Goal: Task Accomplishment & Management: Manage account settings

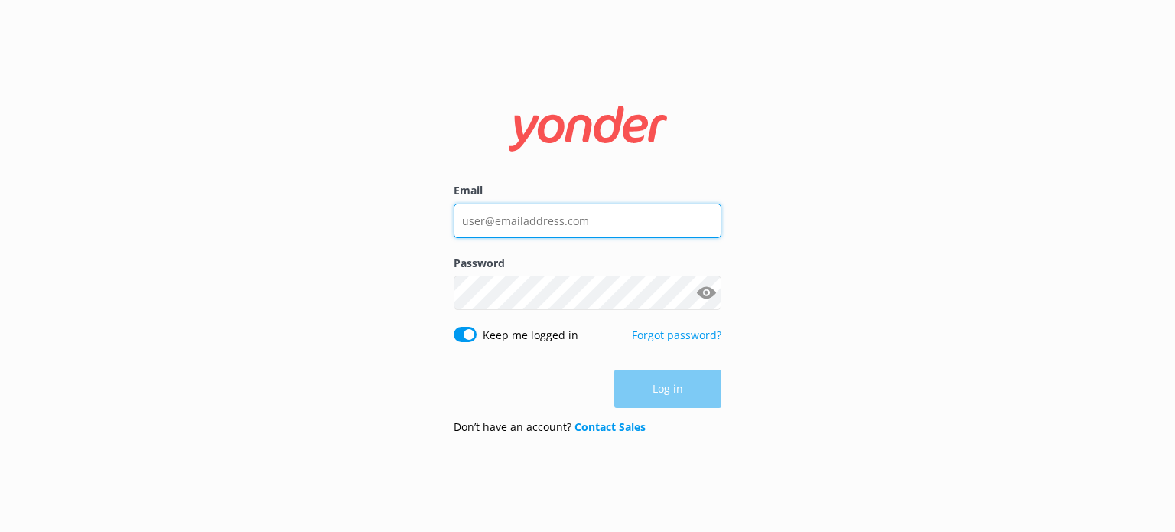
type input "[PERSON_NAME][EMAIL_ADDRESS][DOMAIN_NAME]"
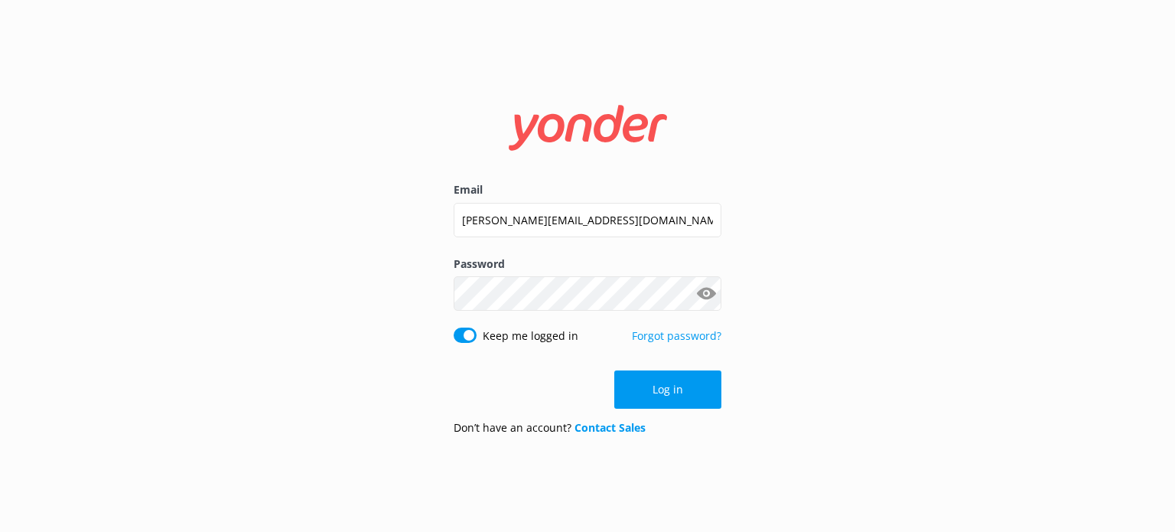
click at [672, 387] on div "Log in" at bounding box center [588, 389] width 268 height 38
click at [672, 387] on button "Log in" at bounding box center [667, 389] width 107 height 38
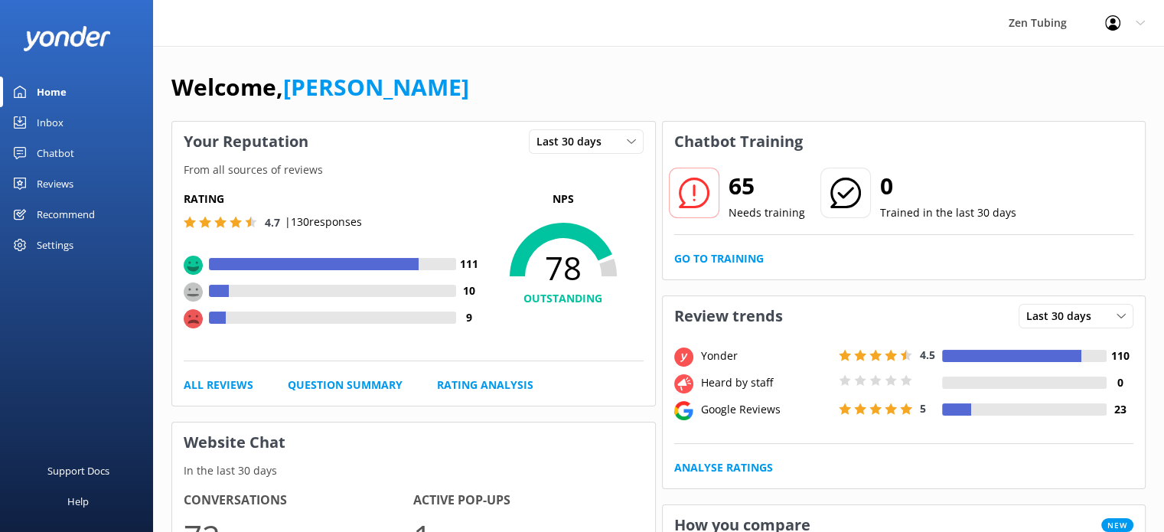
click at [54, 241] on div "Settings" at bounding box center [55, 245] width 37 height 31
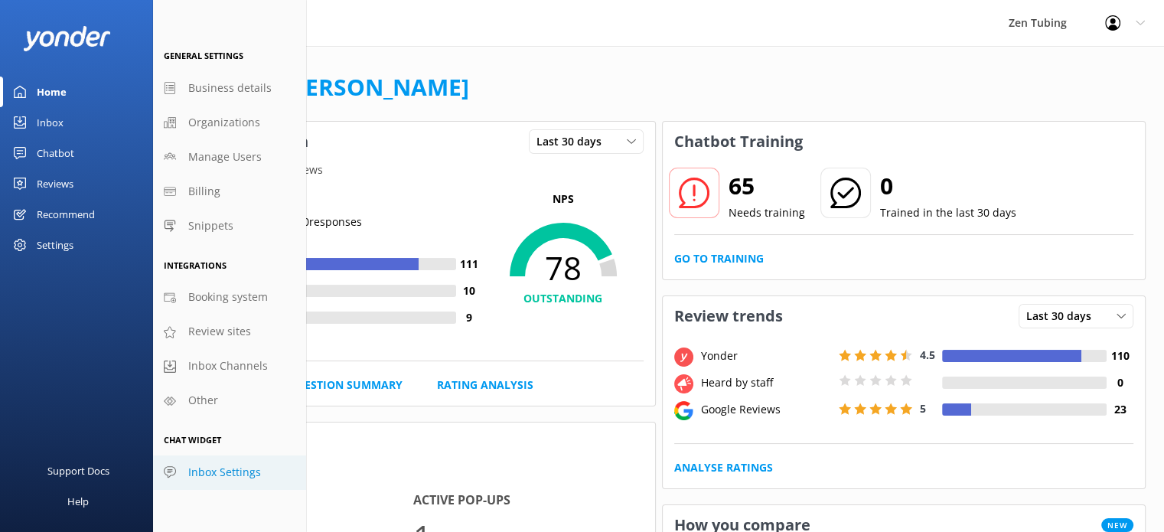
click at [221, 472] on span "Inbox Settings" at bounding box center [224, 472] width 73 height 17
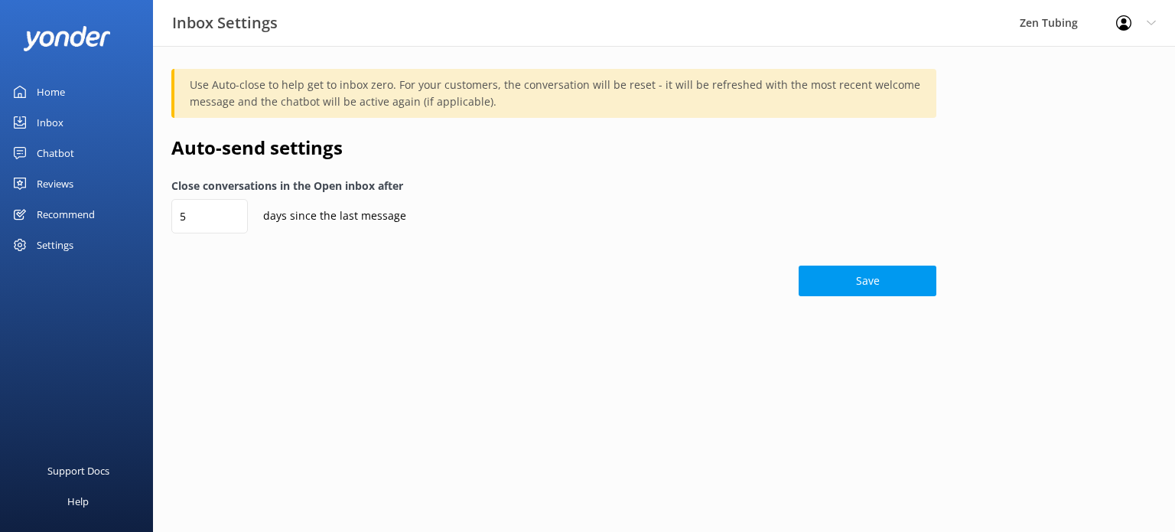
click at [1123, 28] on use at bounding box center [1123, 22] width 15 height 15
click at [83, 243] on div "Settings" at bounding box center [76, 245] width 153 height 31
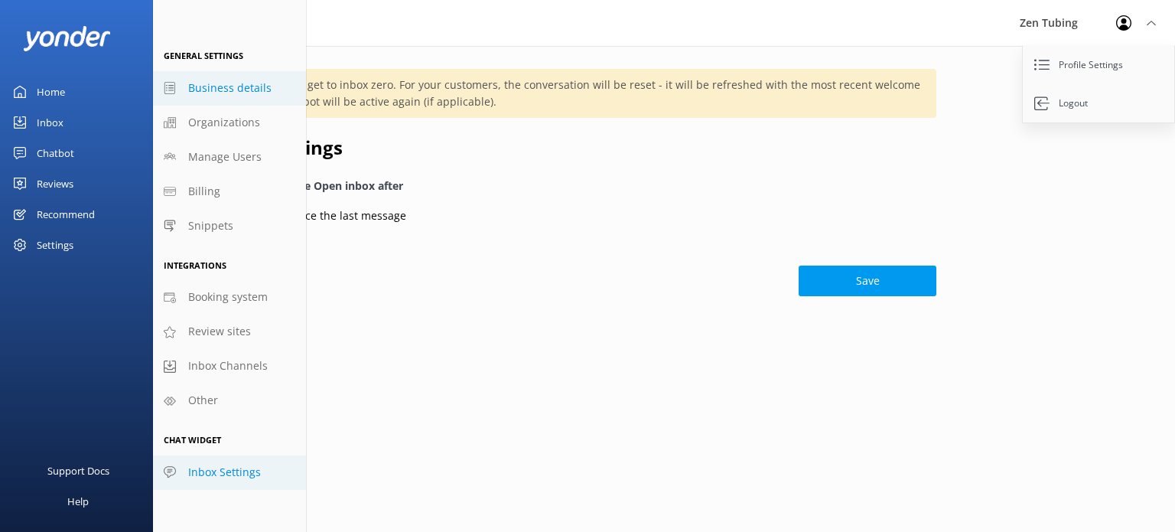
click at [255, 88] on span "Business details" at bounding box center [229, 88] width 83 height 17
select select "America/[GEOGRAPHIC_DATA]"
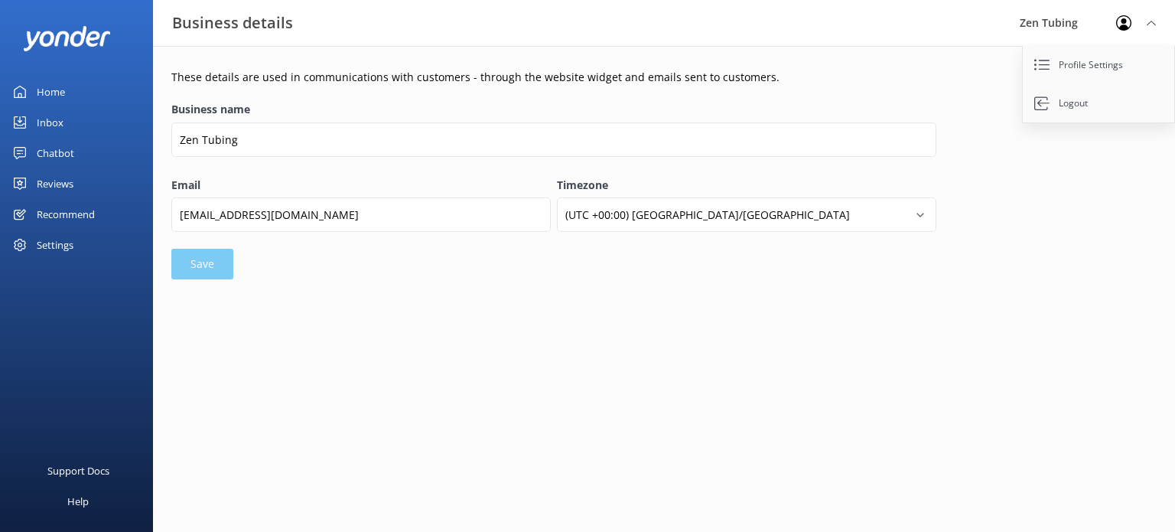
click at [924, 74] on p "These details are used in communications with customers - through the website w…" at bounding box center [553, 77] width 765 height 17
click at [1146, 20] on div "Profile Settings Logout" at bounding box center [1136, 23] width 78 height 46
click at [41, 234] on div "Settings" at bounding box center [55, 245] width 37 height 31
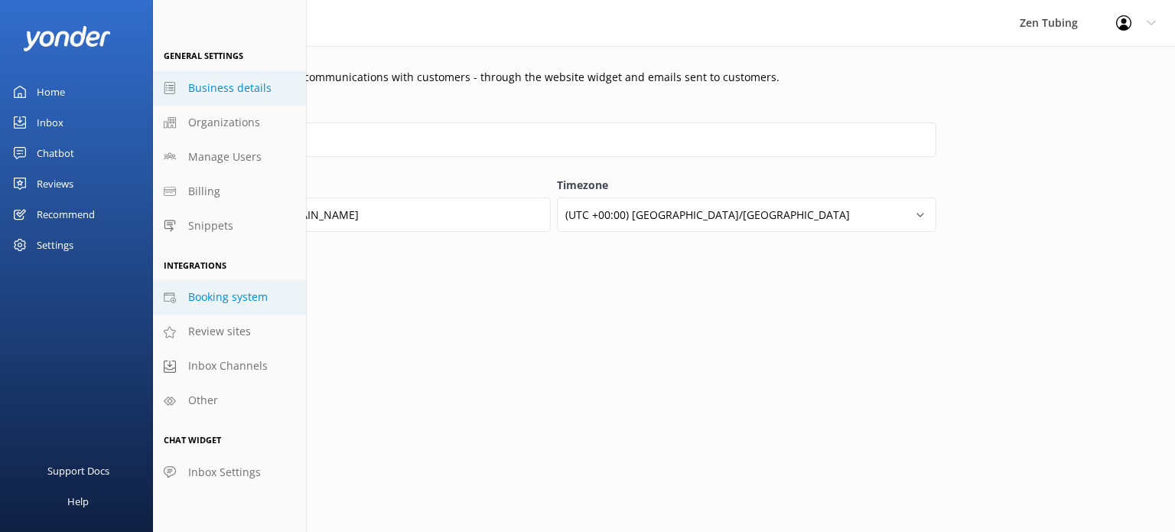
click at [223, 295] on span "Booking system" at bounding box center [228, 296] width 80 height 17
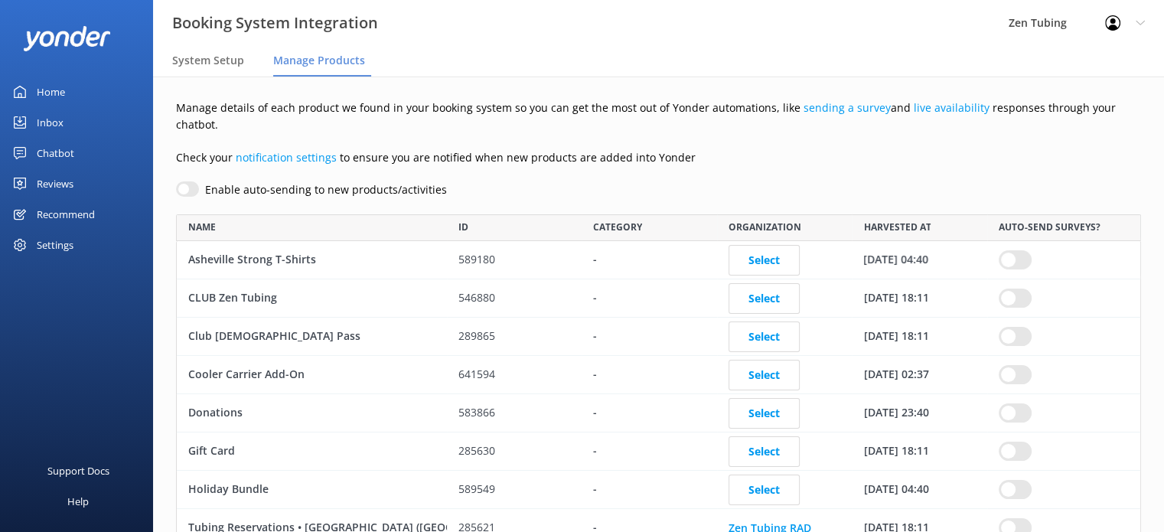
scroll to position [398, 953]
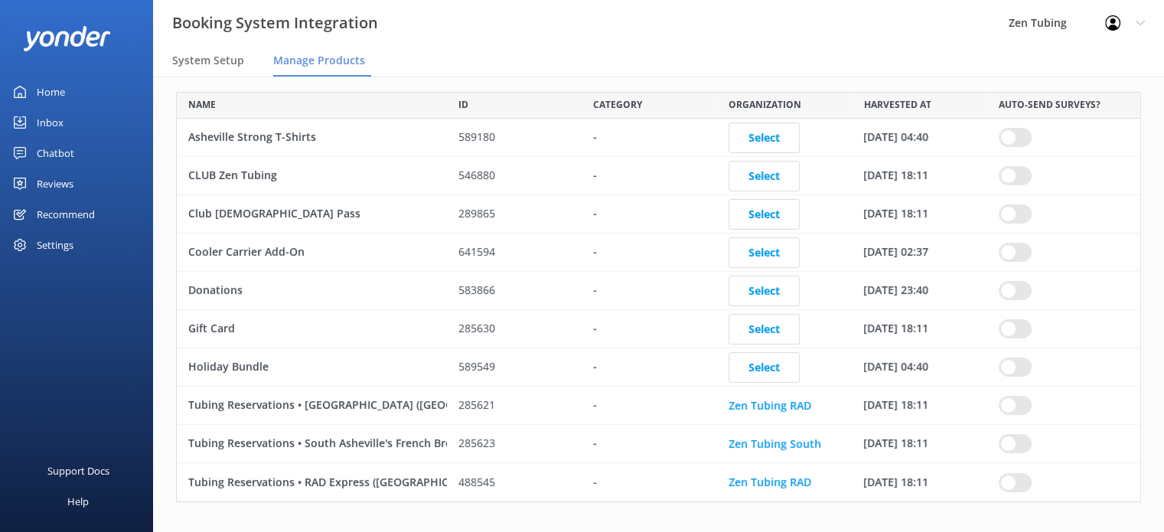
click at [1016, 147] on input "row" at bounding box center [1015, 137] width 33 height 19
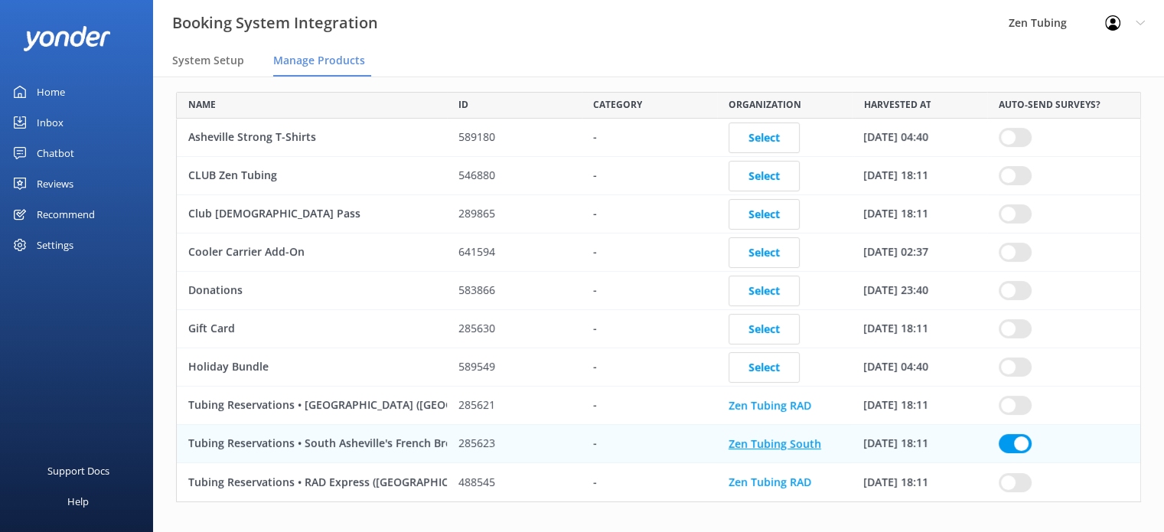
click at [791, 435] on link "Zen Tubing South" at bounding box center [774, 442] width 93 height 15
checkbox input "true"
select select "140"
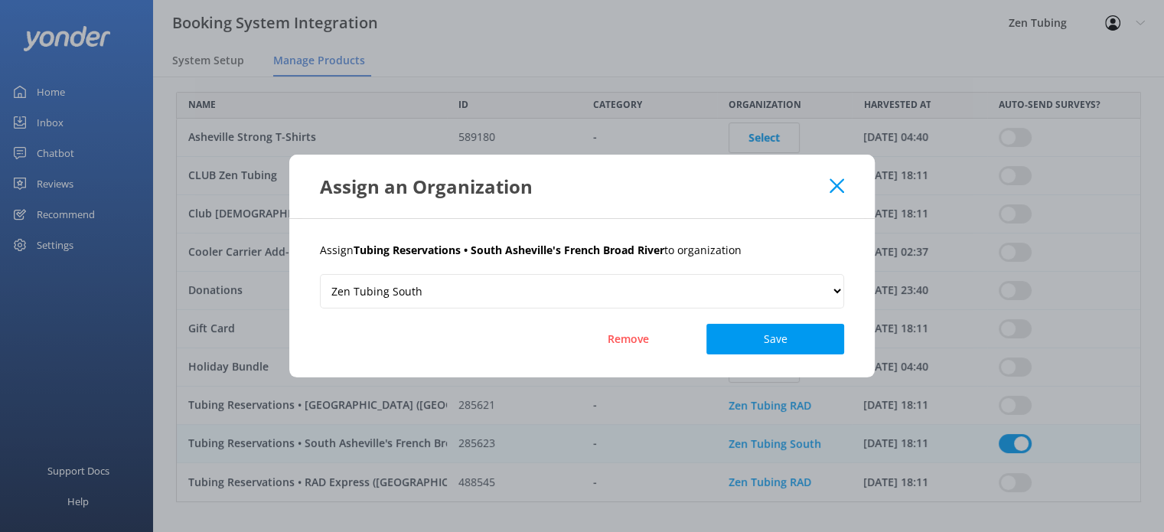
click at [836, 183] on icon at bounding box center [836, 185] width 15 height 15
checkbox input "true"
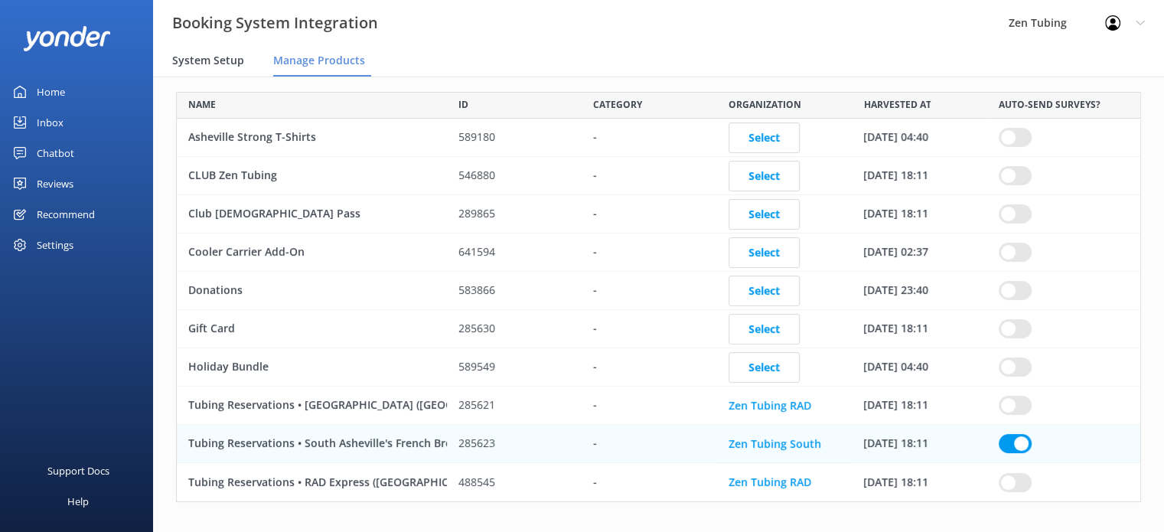
click at [202, 59] on span "System Setup" at bounding box center [208, 60] width 72 height 15
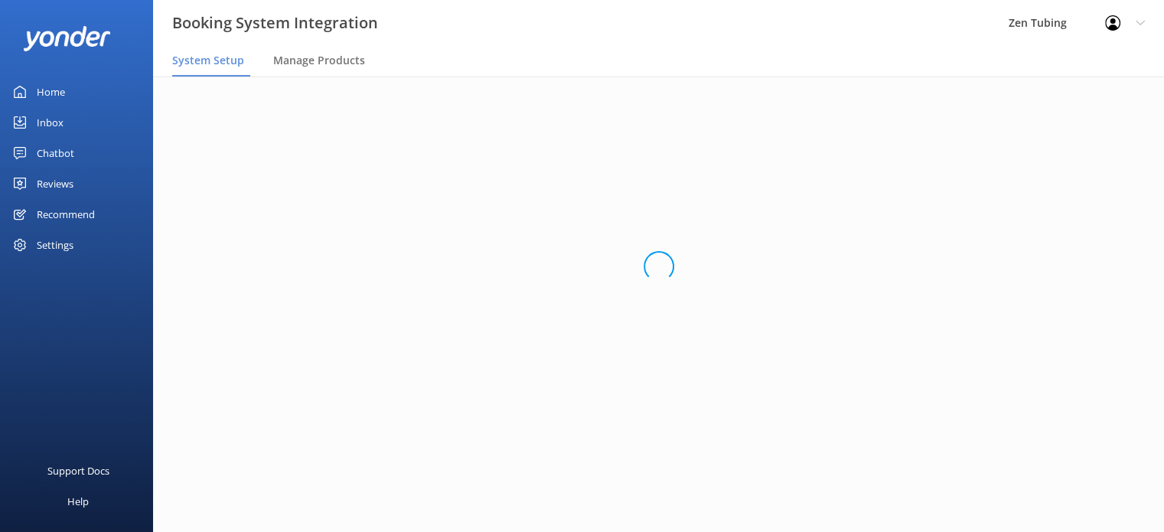
scroll to position [108, 0]
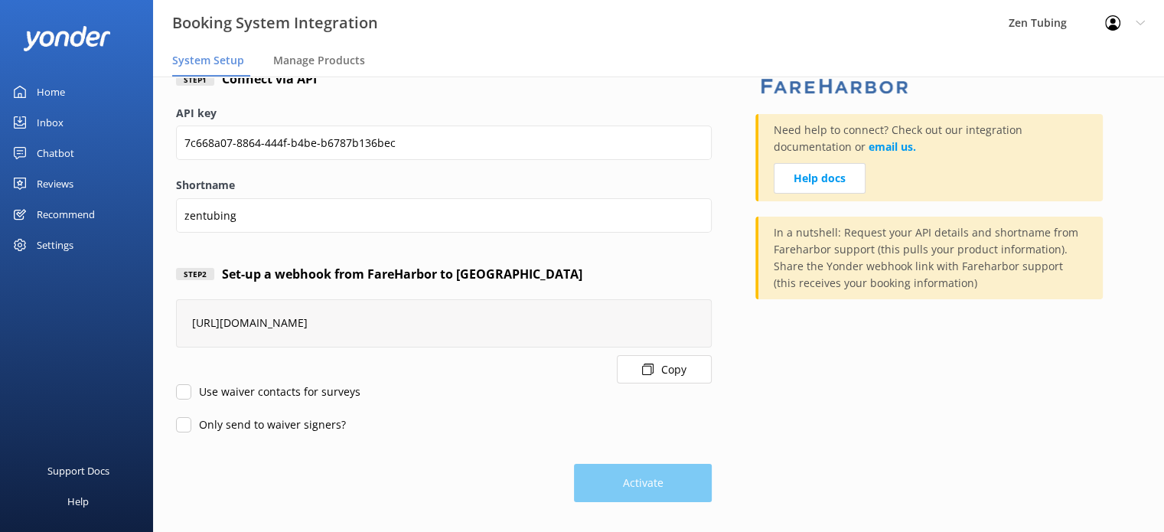
click at [187, 388] on input "Use waiver contacts for surveys" at bounding box center [183, 391] width 15 height 15
click at [191, 396] on label "Use waiver contacts for surveys" at bounding box center [268, 391] width 184 height 17
click at [191, 396] on input "Use waiver contacts for surveys" at bounding box center [183, 391] width 15 height 15
checkbox input "false"
